Goal: Information Seeking & Learning: Learn about a topic

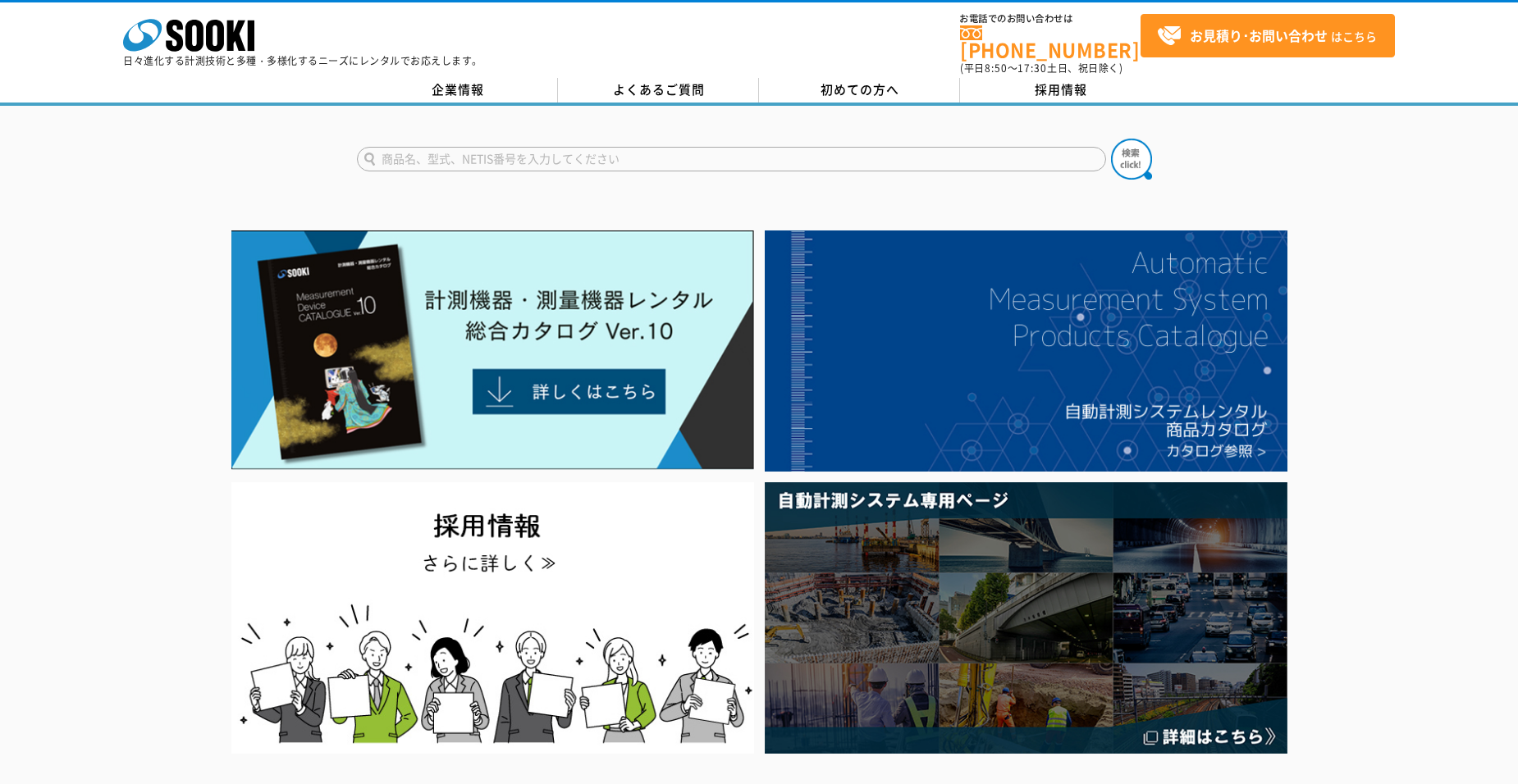
click at [536, 155] on input "text" at bounding box center [732, 159] width 749 height 25
type input "DO"
click at [1128, 145] on img at bounding box center [1131, 159] width 41 height 41
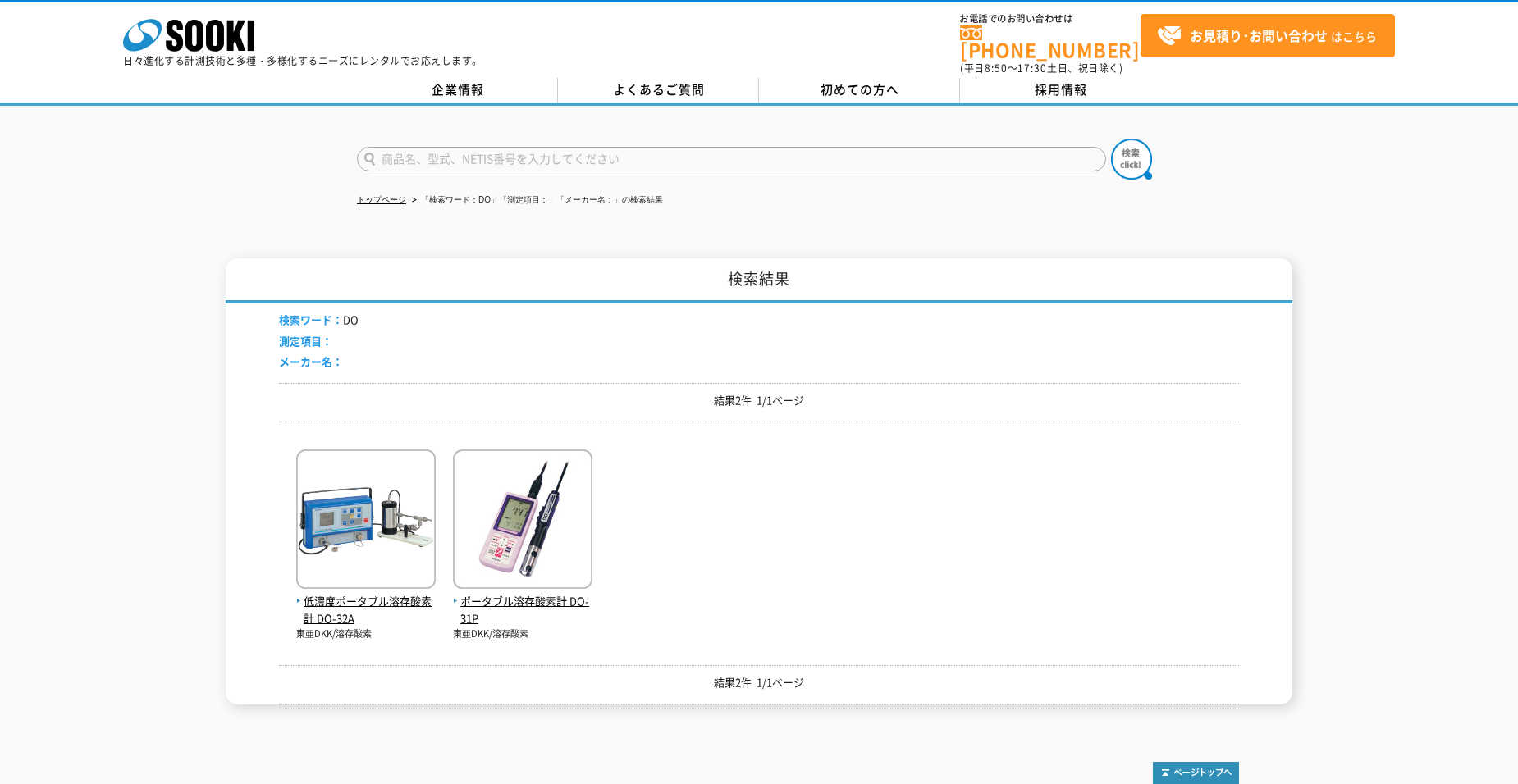
click at [465, 147] on input "text" at bounding box center [732, 159] width 749 height 25
type input "溶存酸素"
click at [1125, 149] on img at bounding box center [1131, 159] width 41 height 41
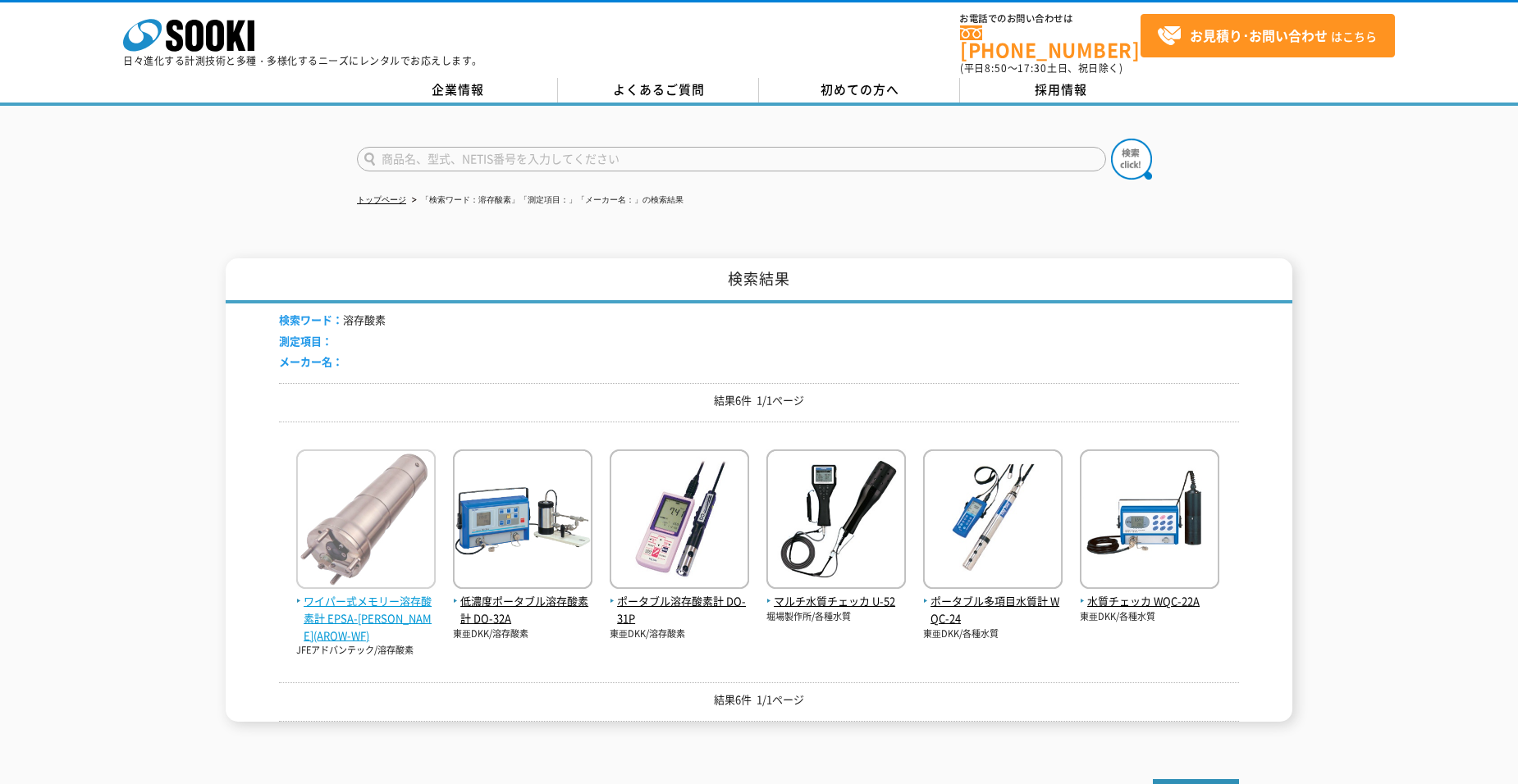
click at [356, 512] on img at bounding box center [366, 521] width 139 height 143
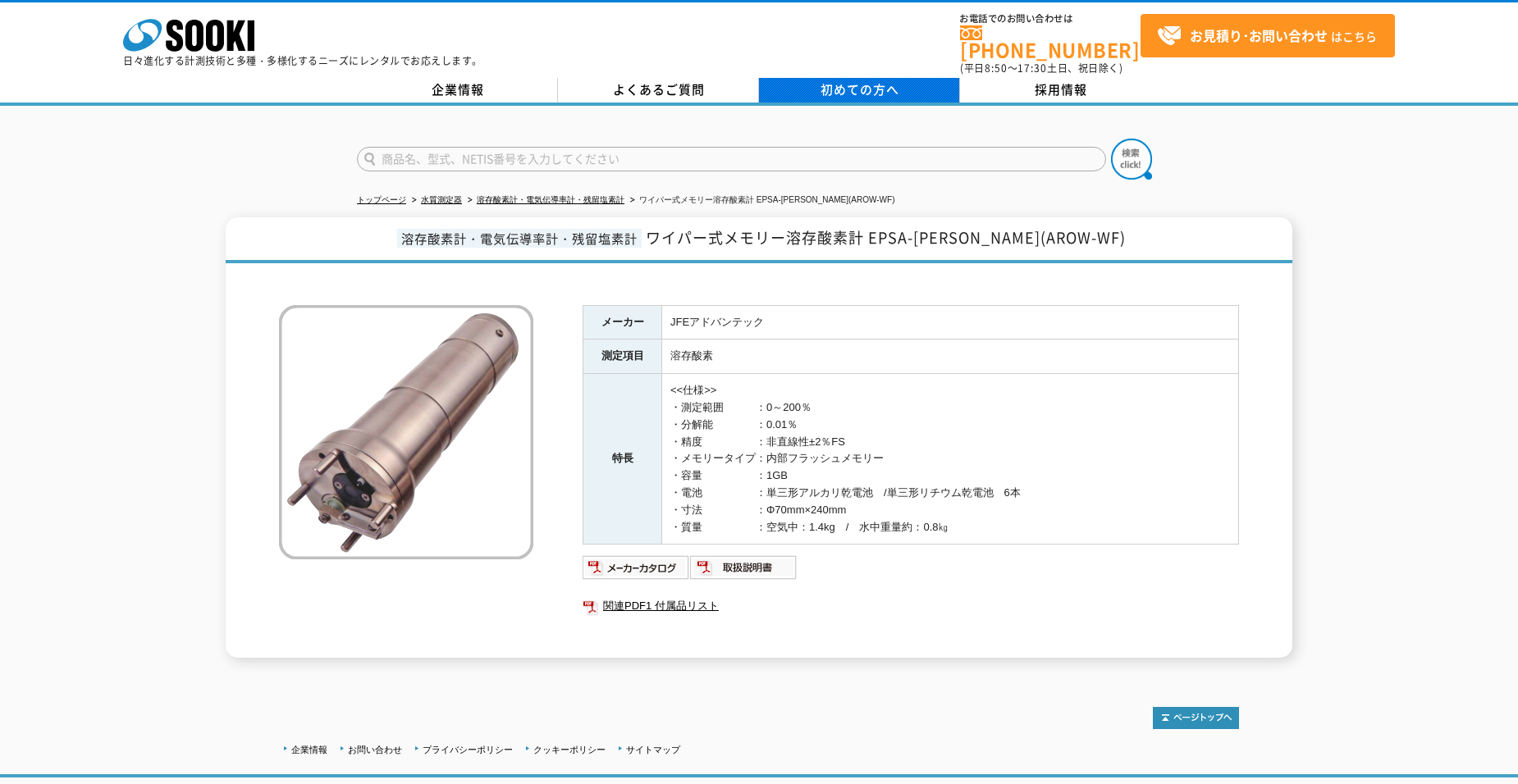
click at [803, 79] on link "初めての方へ" at bounding box center [860, 90] width 201 height 25
click at [566, 195] on link "溶存酸素計・電気伝導率計・残留塩素計" at bounding box center [551, 199] width 148 height 9
click at [742, 558] on img at bounding box center [743, 568] width 107 height 27
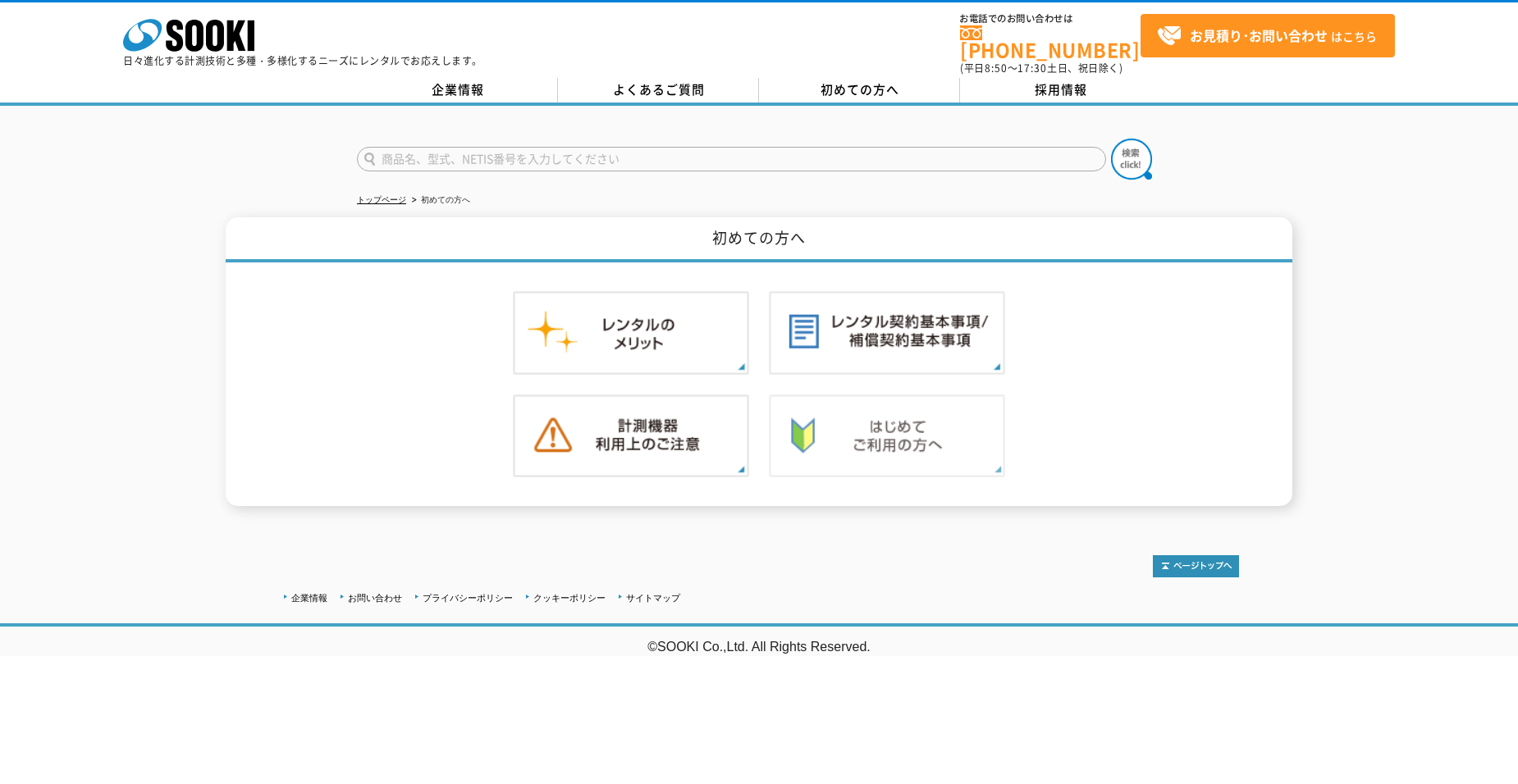
click at [857, 429] on img at bounding box center [887, 435] width 236 height 83
